Goal: Task Accomplishment & Management: Use online tool/utility

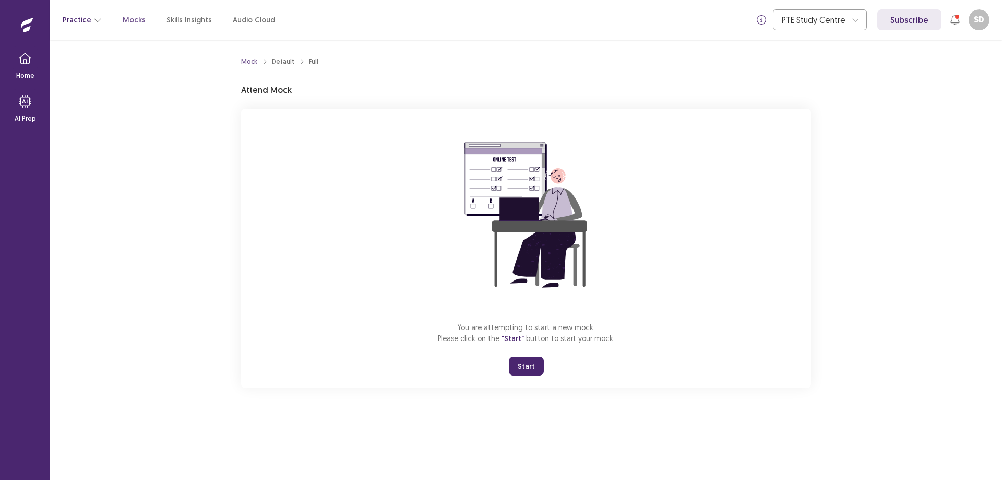
click at [83, 22] on button "Practice" at bounding box center [82, 19] width 39 height 19
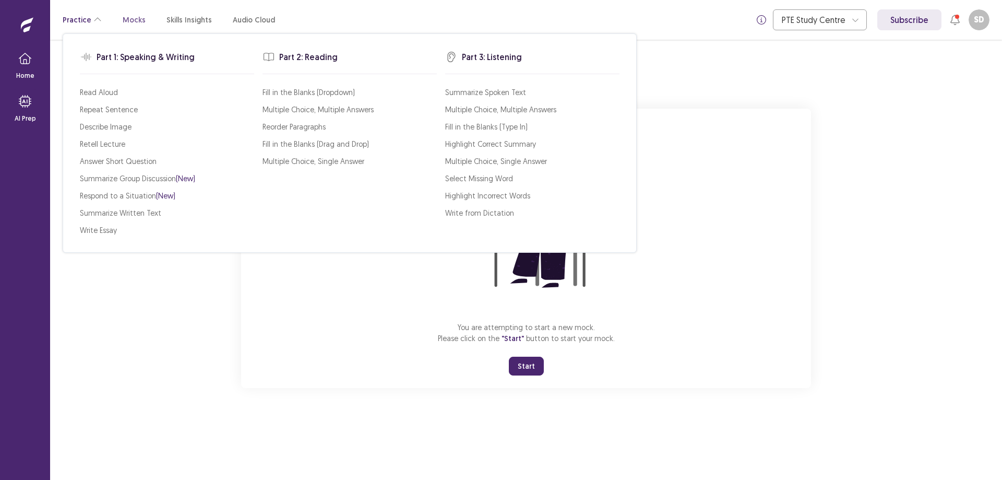
click at [81, 27] on button "Practice" at bounding box center [82, 19] width 39 height 19
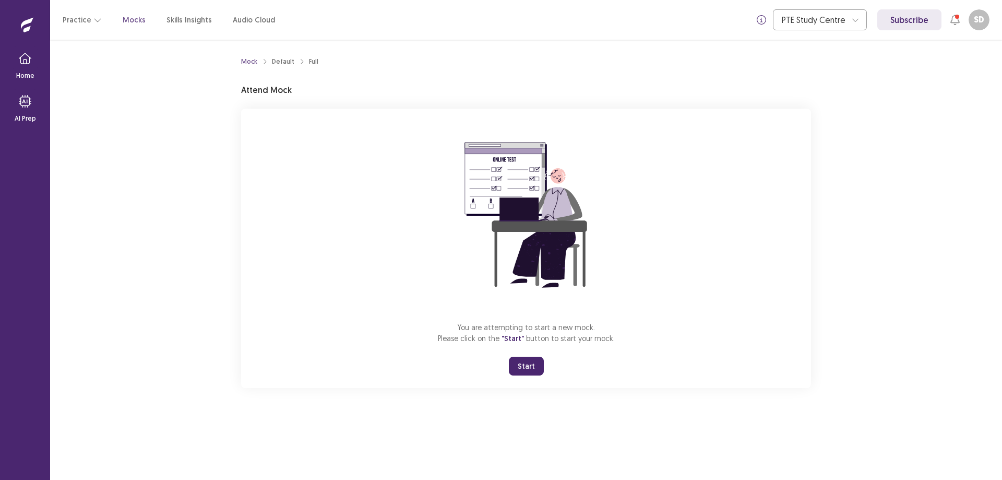
click at [125, 16] on p "Mocks" at bounding box center [134, 20] width 23 height 11
click at [543, 365] on button "Resume" at bounding box center [551, 365] width 45 height 19
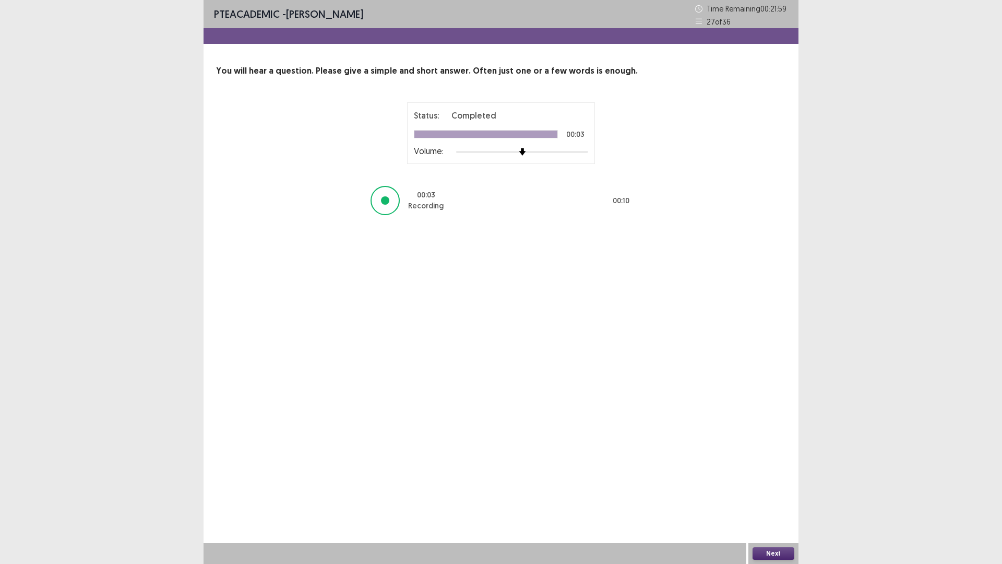
click at [769, 479] on button "Next" at bounding box center [773, 553] width 42 height 13
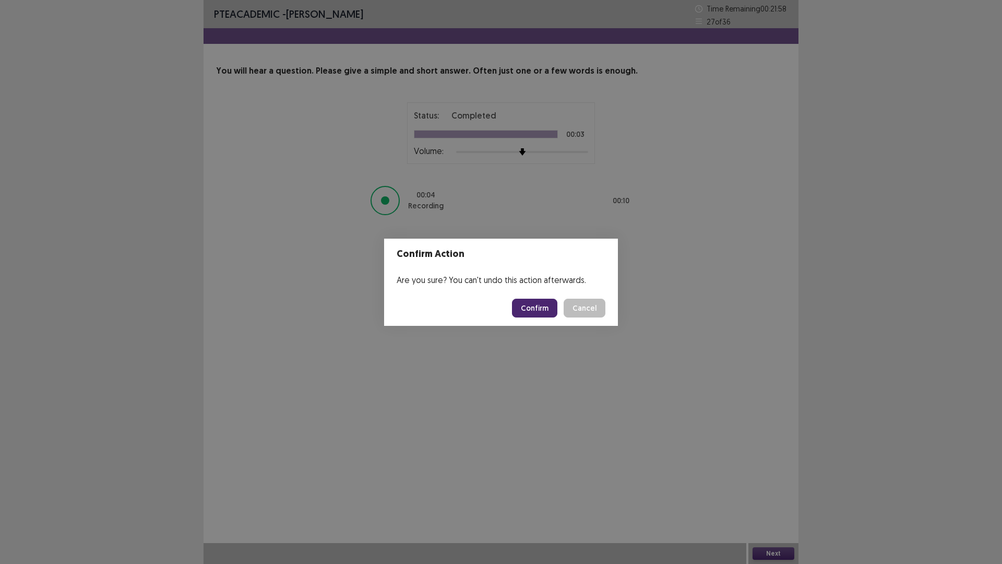
click at [538, 308] on button "Confirm" at bounding box center [534, 307] width 45 height 19
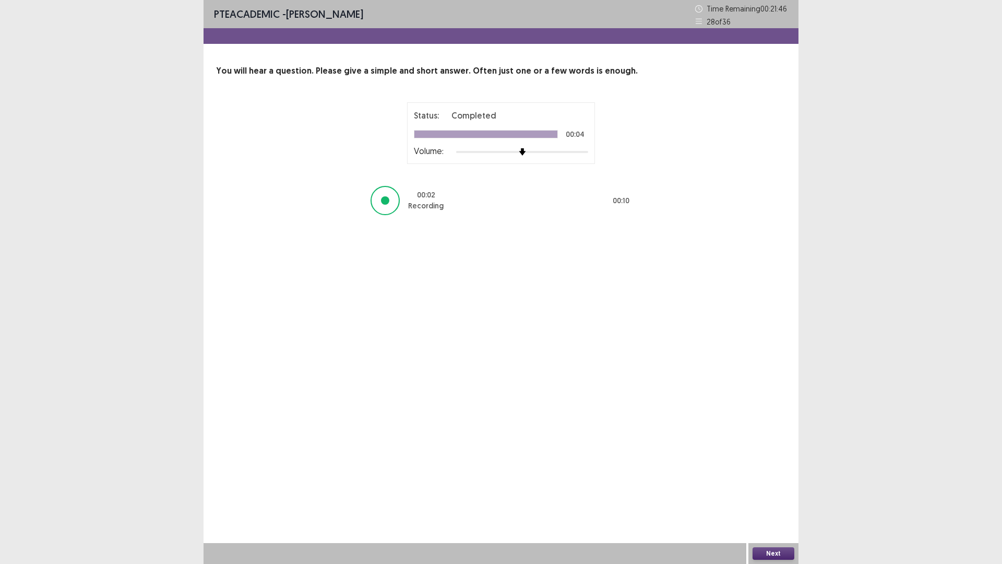
click at [787, 479] on button "Next" at bounding box center [773, 553] width 42 height 13
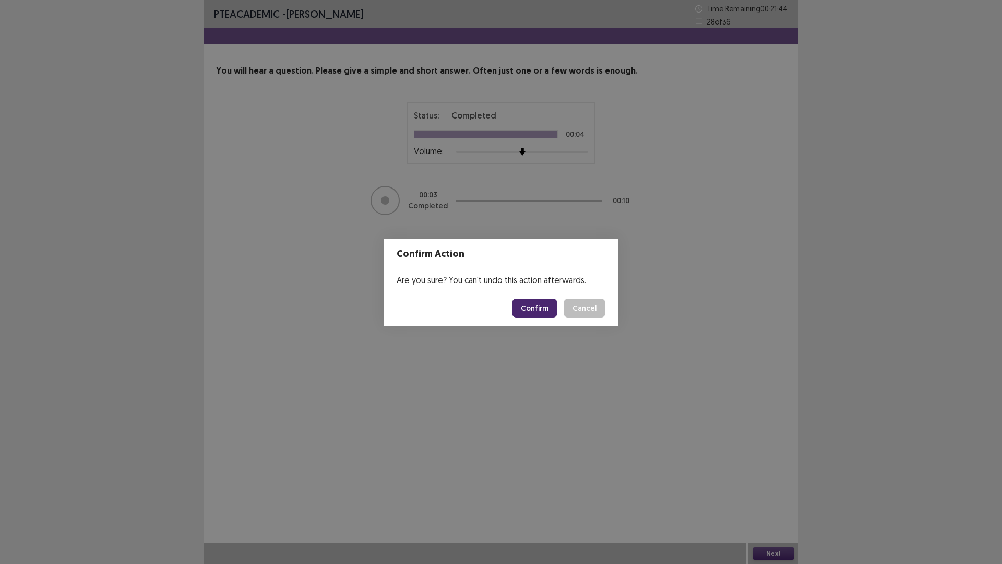
click at [525, 303] on button "Confirm" at bounding box center [534, 307] width 45 height 19
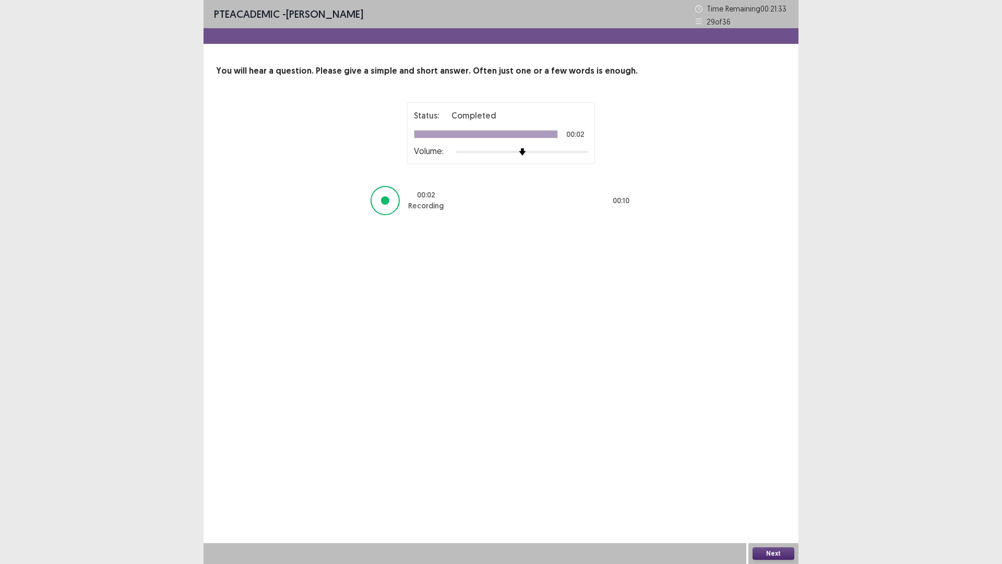
click at [784, 479] on button "Next" at bounding box center [773, 553] width 42 height 13
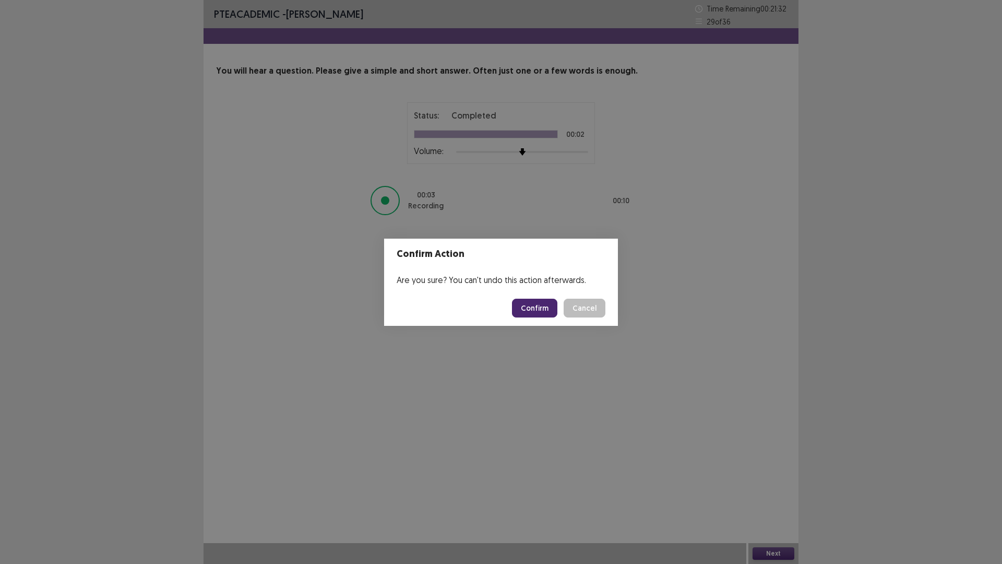
click at [541, 307] on button "Confirm" at bounding box center [534, 307] width 45 height 19
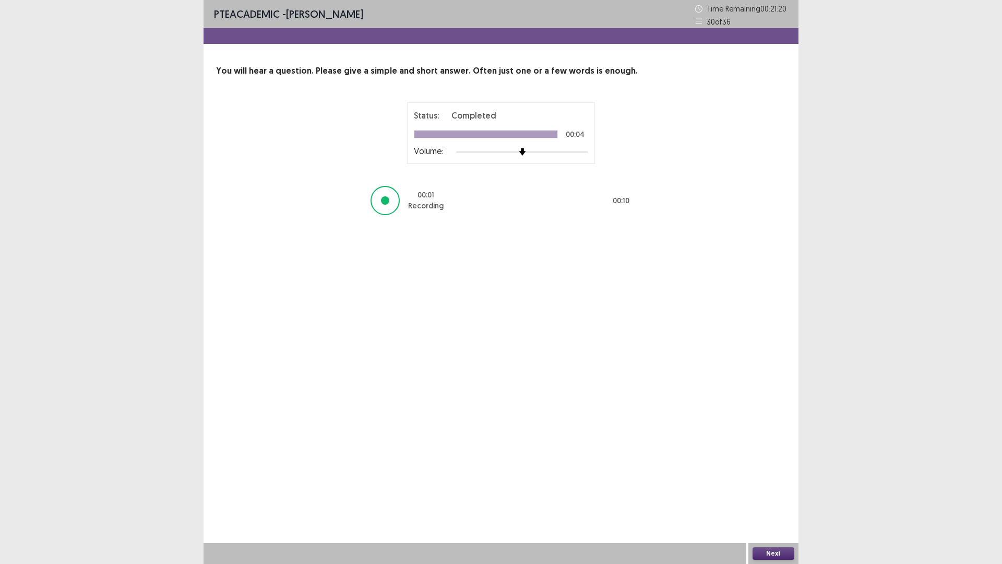
click at [789, 479] on button "Next" at bounding box center [773, 553] width 42 height 13
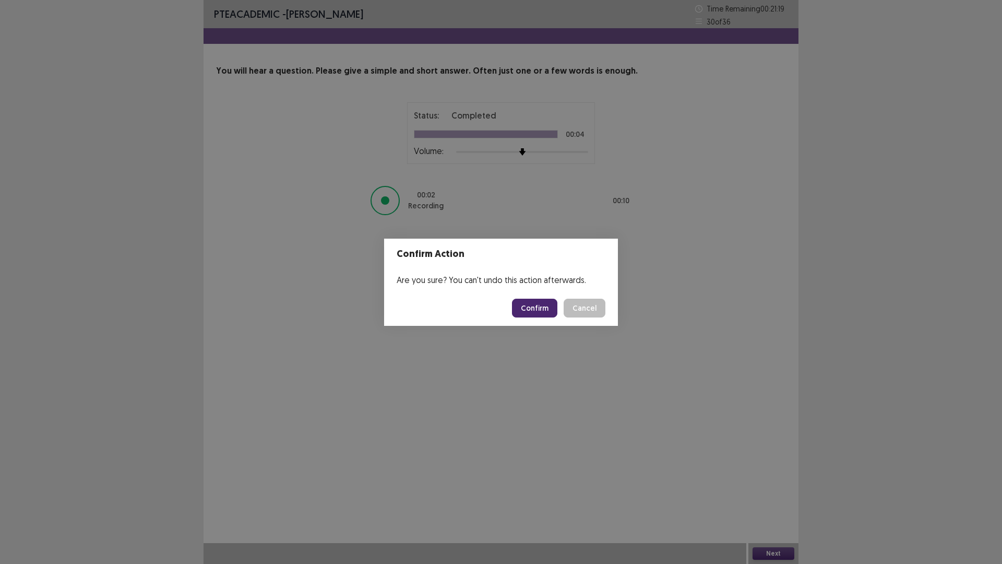
click at [541, 310] on button "Confirm" at bounding box center [534, 307] width 45 height 19
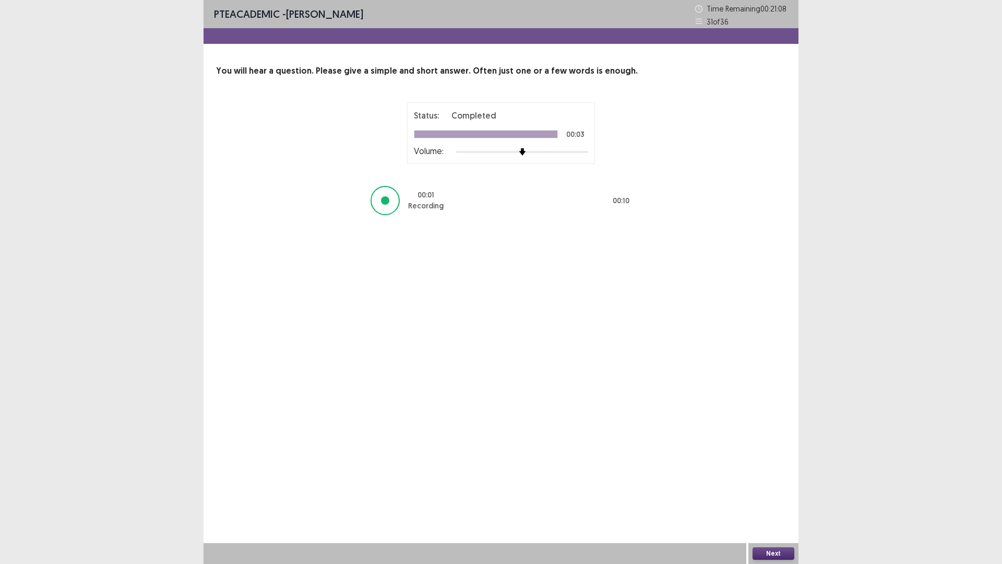
click at [775, 479] on button "Next" at bounding box center [773, 553] width 42 height 13
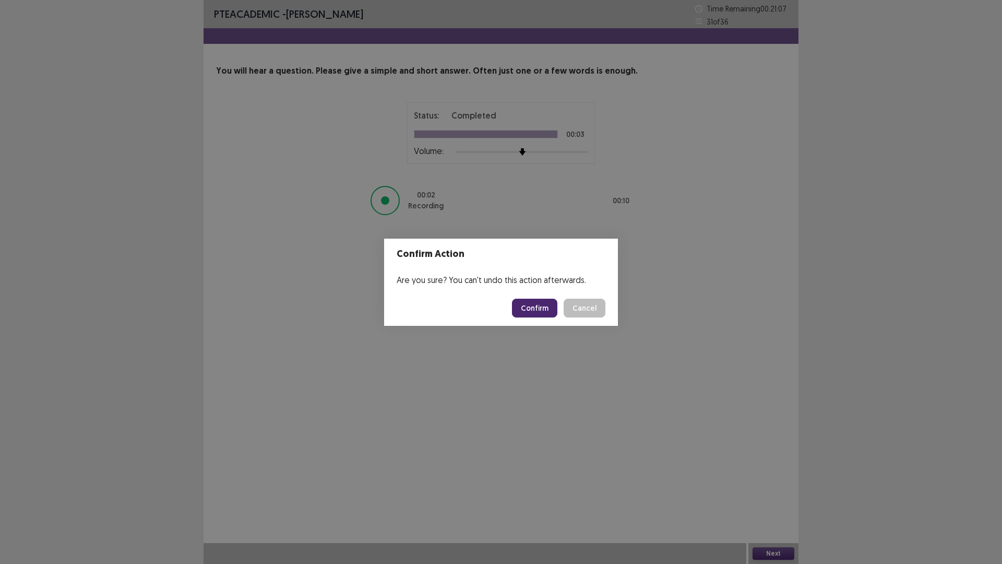
click at [550, 311] on button "Confirm" at bounding box center [534, 307] width 45 height 19
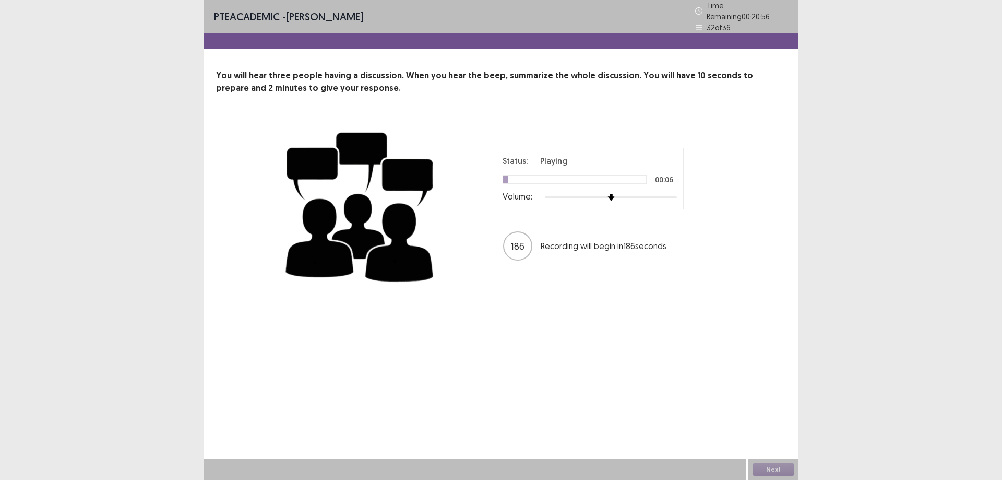
click at [582, 365] on div "PTE academic - Shamil DELAPALA Time Remaining 00 : 20 : 56 32 of 36 You will he…" at bounding box center [500, 240] width 595 height 480
